Goal: Information Seeking & Learning: Learn about a topic

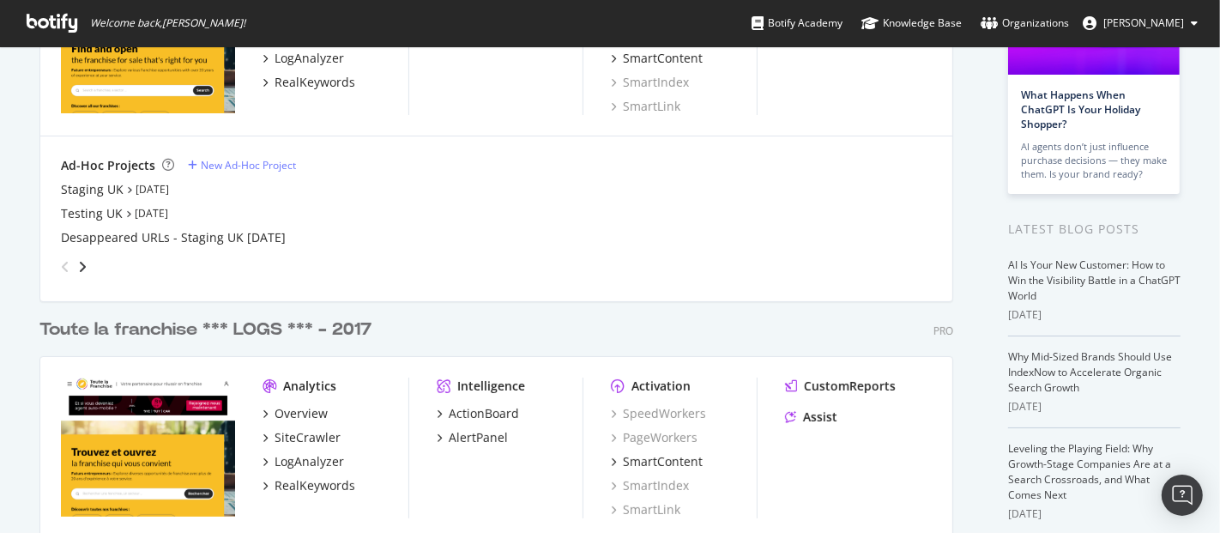
scroll to position [381, 0]
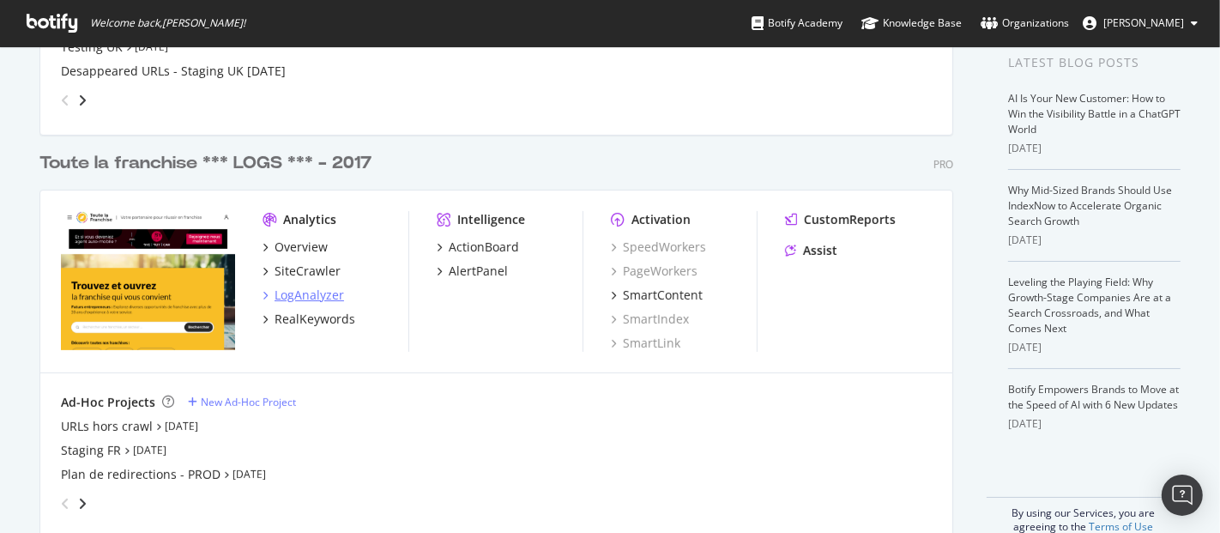
click at [307, 295] on div "LogAnalyzer" at bounding box center [309, 295] width 69 height 17
